Goal: Task Accomplishment & Management: Manage account settings

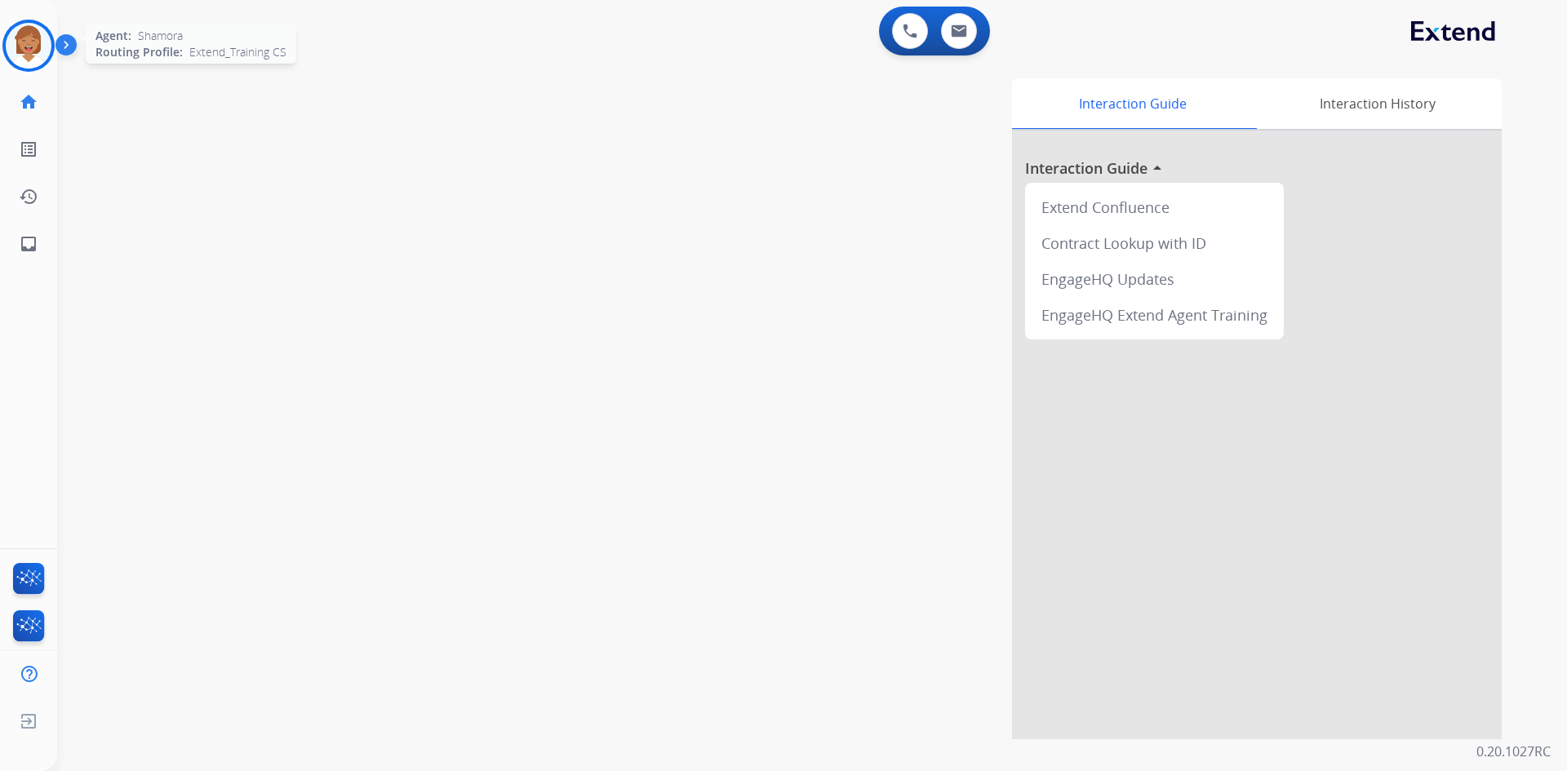
drag, startPoint x: 23, startPoint y: 50, endPoint x: 31, endPoint y: 60, distance: 12.7
click at [23, 51] on img at bounding box center [29, 46] width 46 height 46
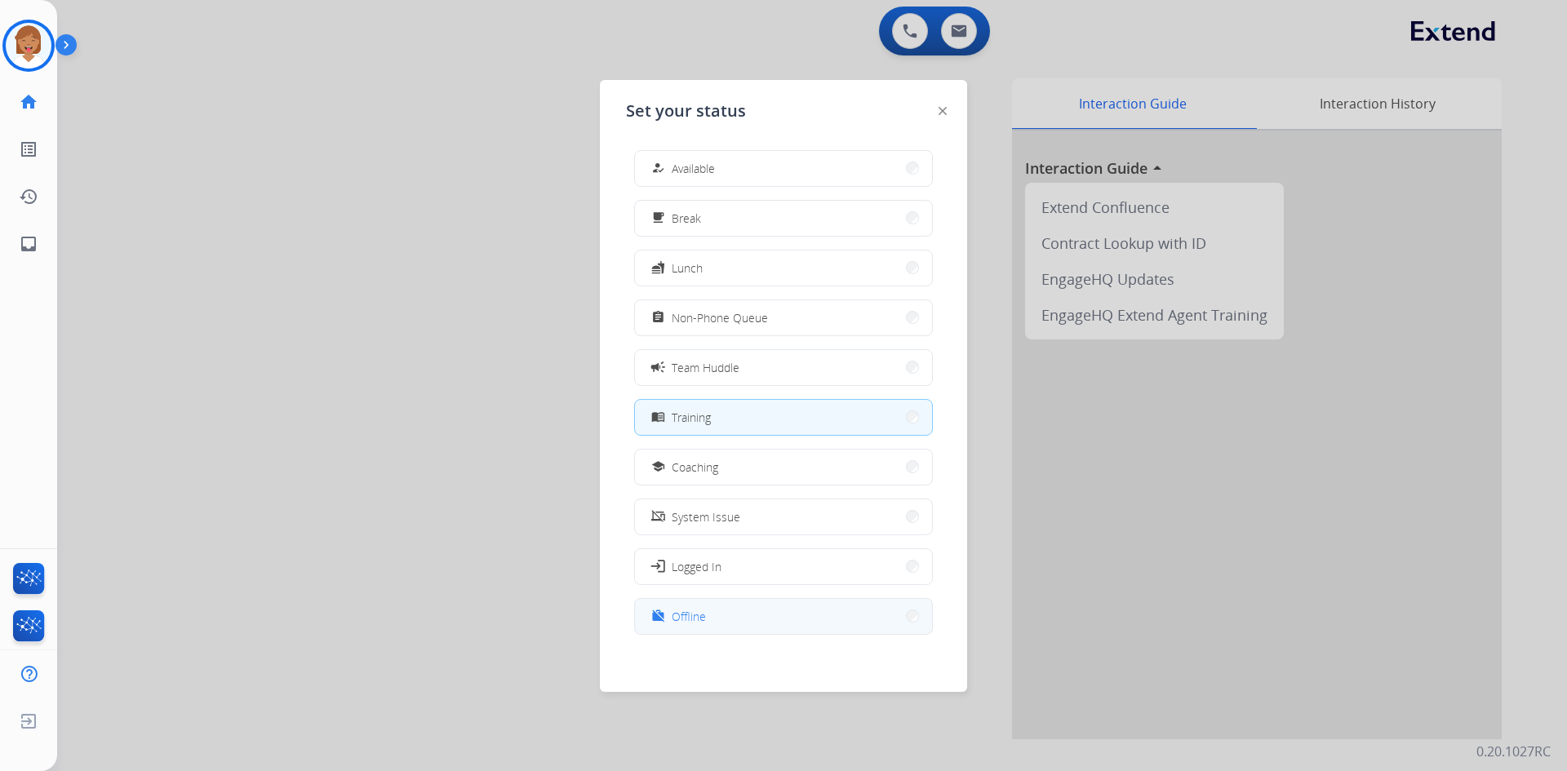
click at [745, 615] on button "work_off Offline" at bounding box center [783, 616] width 297 height 35
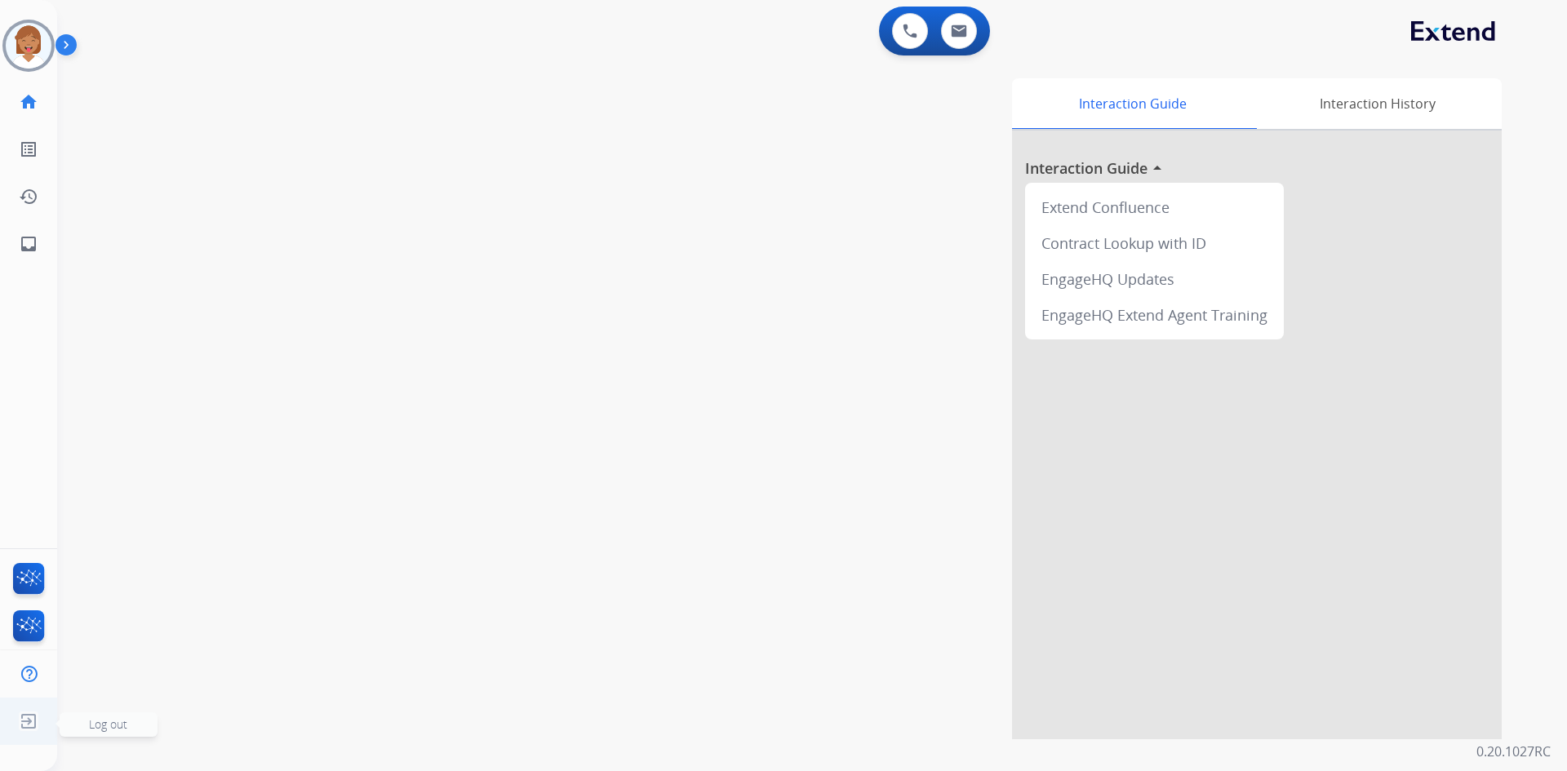
click at [29, 731] on img at bounding box center [28, 721] width 29 height 31
click at [27, 723] on img at bounding box center [28, 721] width 29 height 31
click at [116, 724] on span "Log out" at bounding box center [108, 724] width 38 height 16
